Goal: Obtain resource: Download file/media

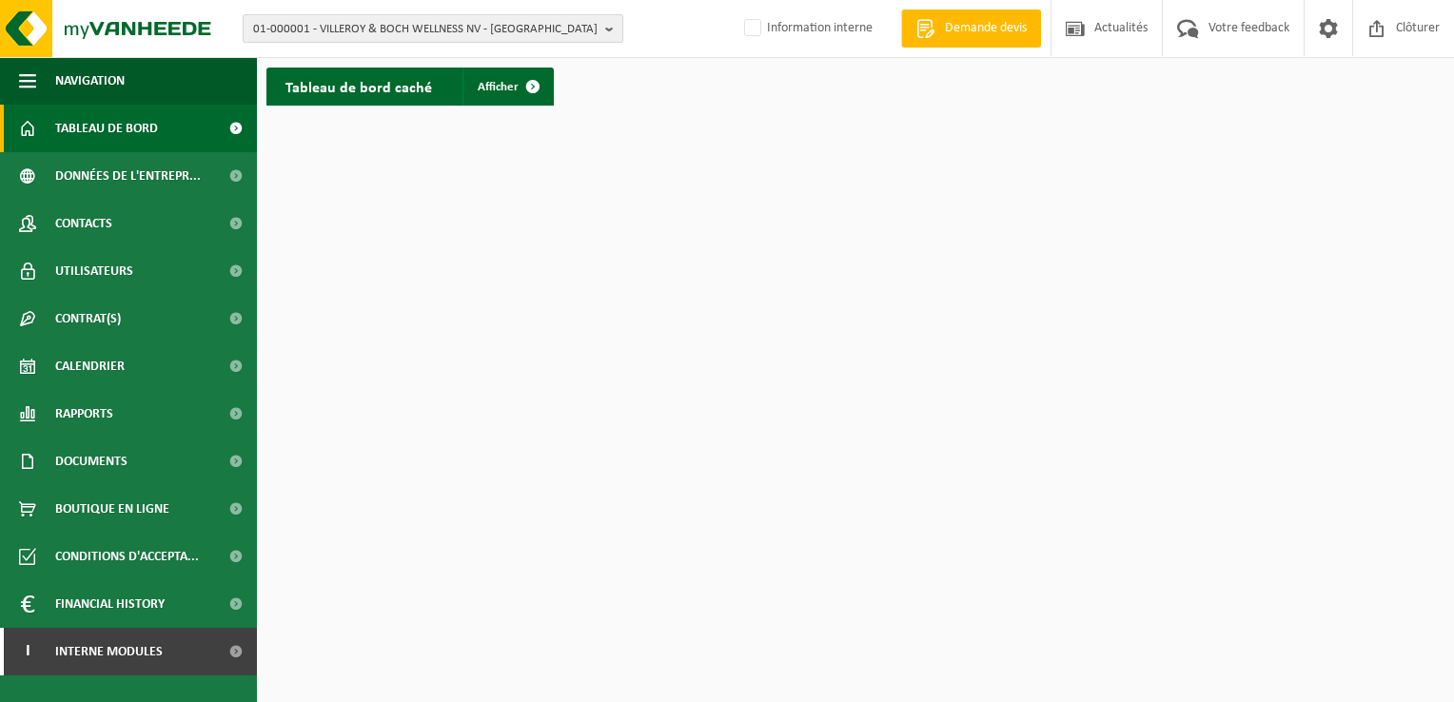
click at [333, 30] on span "01-000001 - VILLEROY & BOCH WELLNESS NV - ROESELARE" at bounding box center [425, 29] width 345 height 29
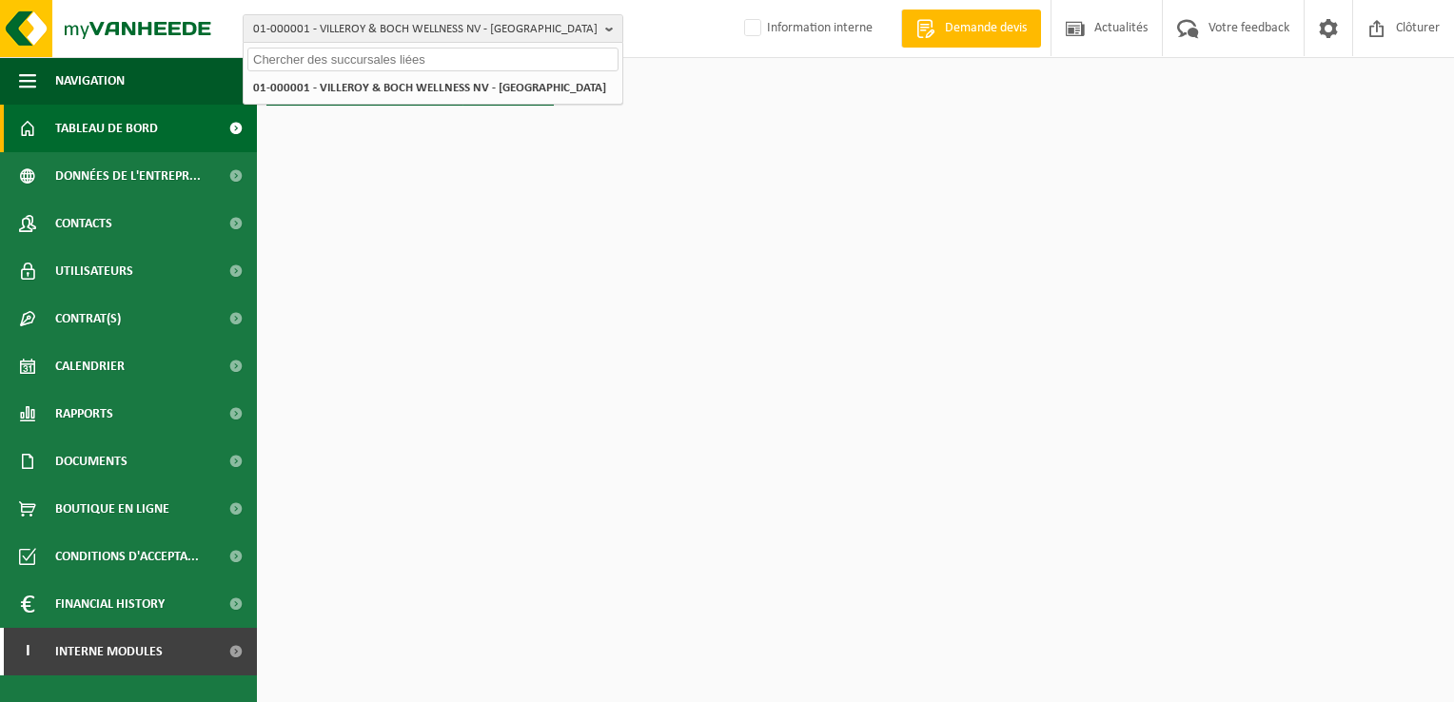
click at [301, 58] on input "text" at bounding box center [432, 60] width 371 height 24
paste input "10-912769"
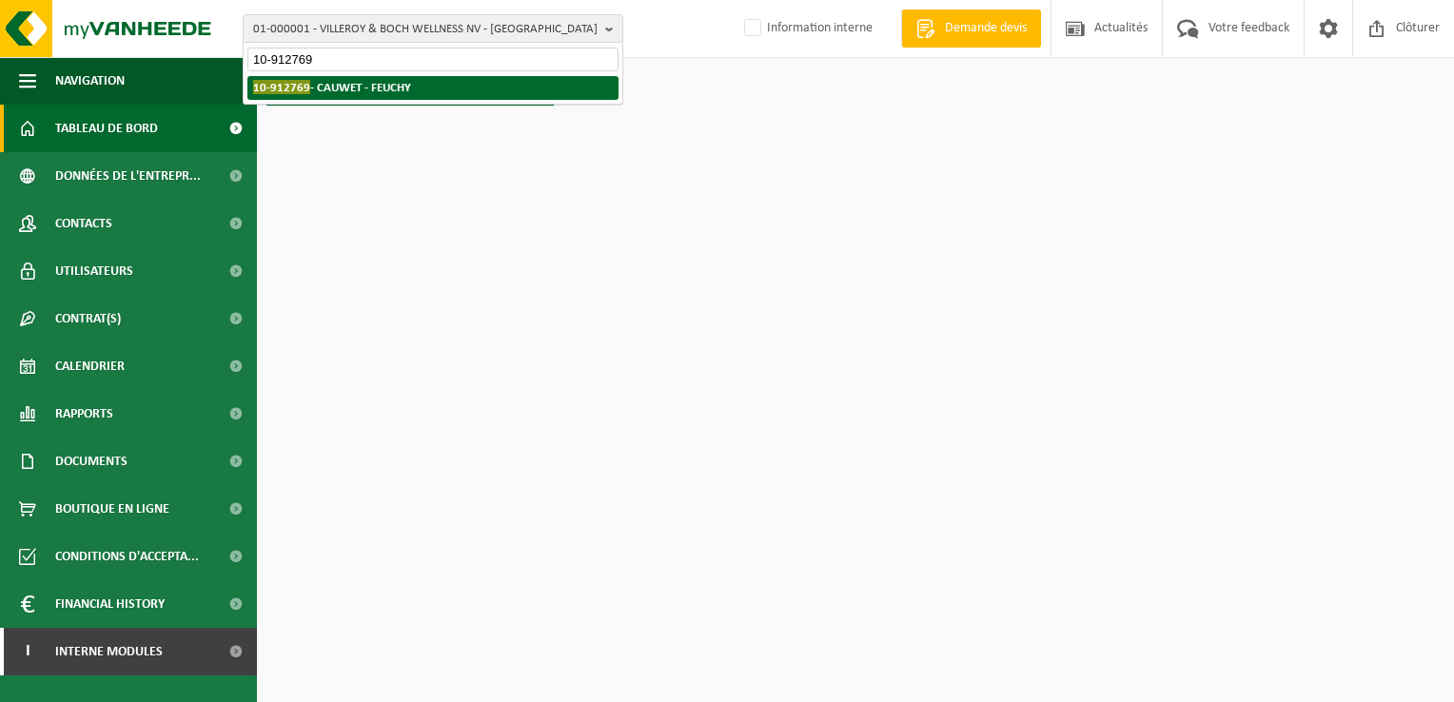
type input "10-912769"
click at [368, 86] on strong "10-912769 - CAUWET - FEUCHY" at bounding box center [332, 87] width 158 height 14
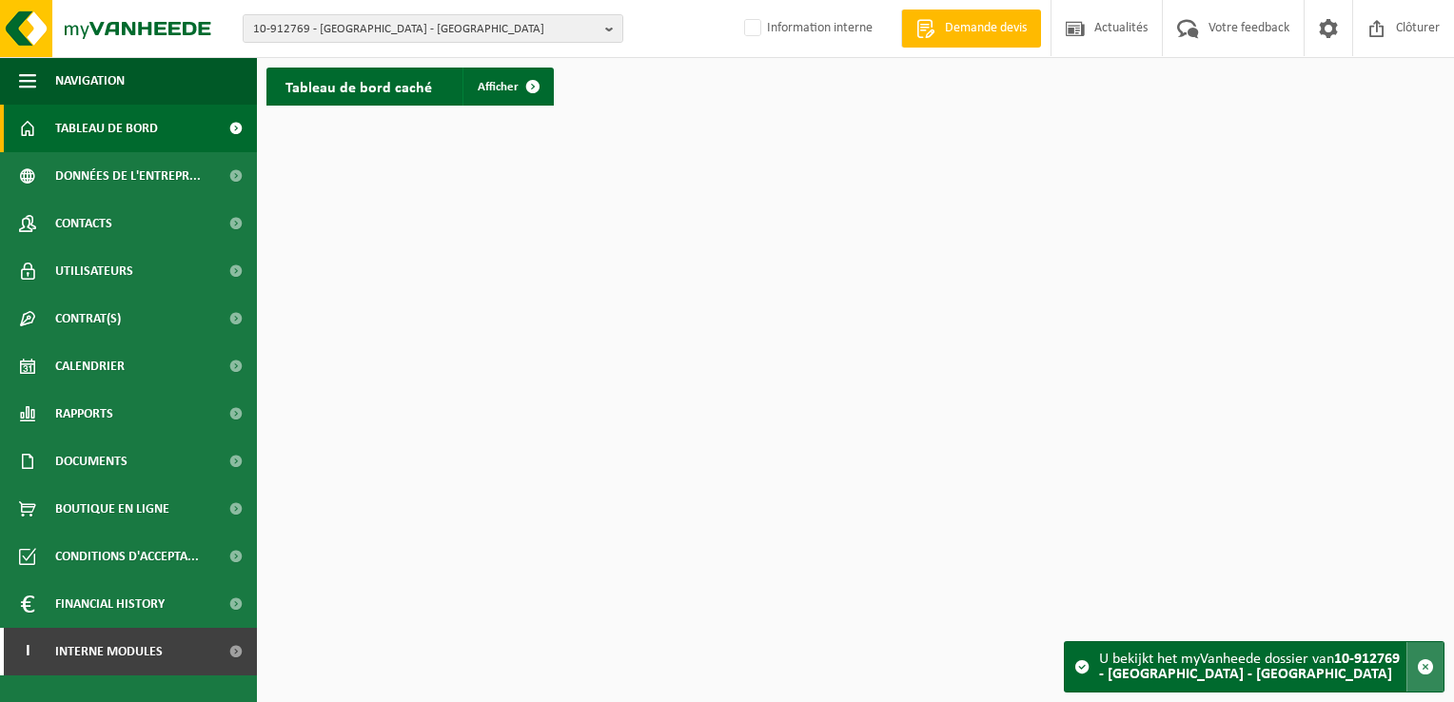
click at [1431, 662] on span "button" at bounding box center [1425, 667] width 17 height 17
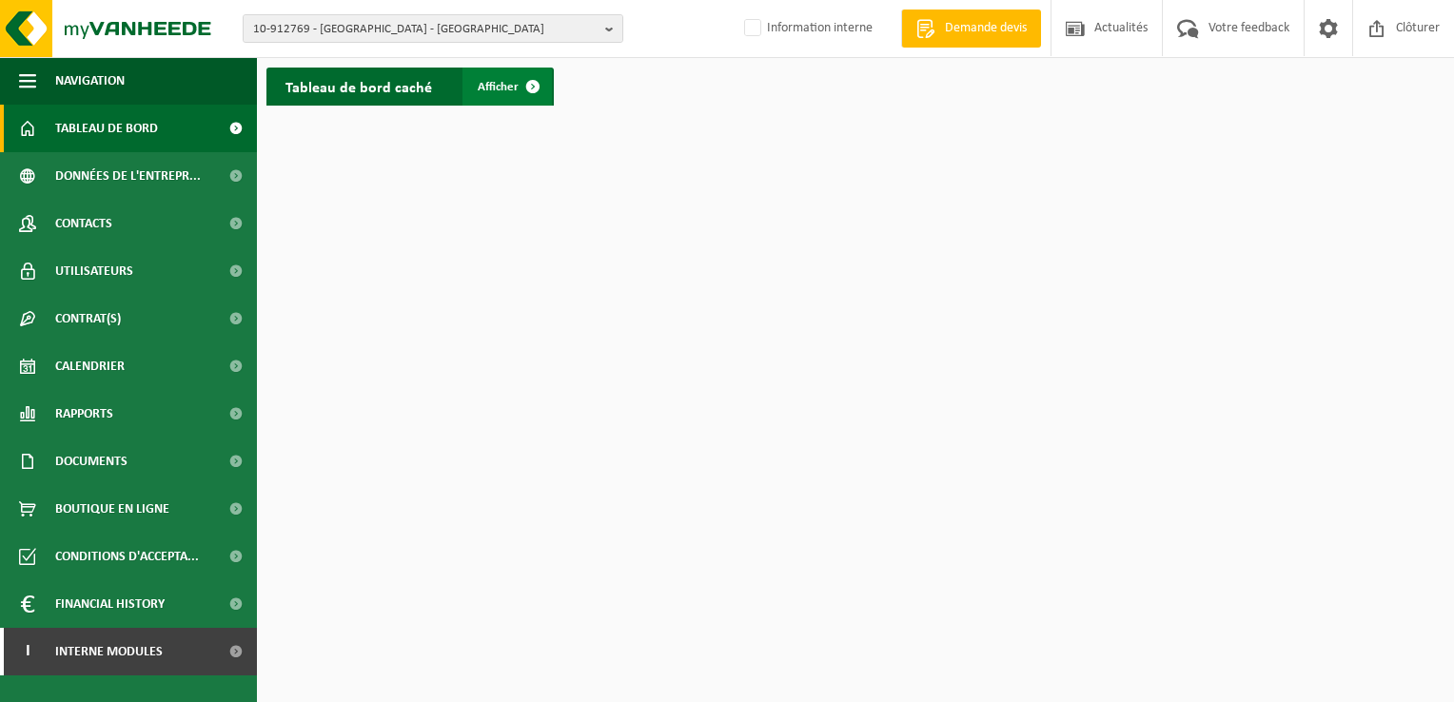
click at [529, 82] on span at bounding box center [533, 87] width 38 height 38
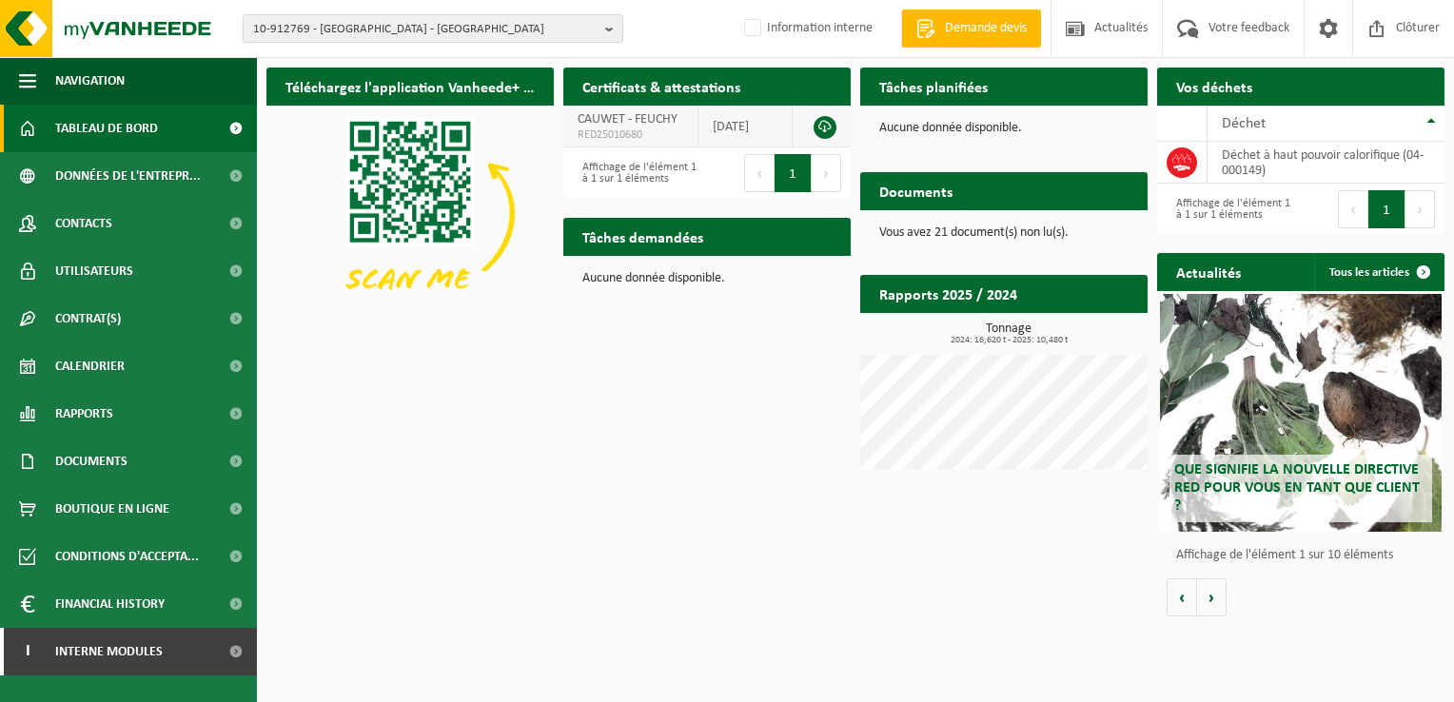
click at [821, 120] on link at bounding box center [825, 127] width 23 height 23
